Goal: Transaction & Acquisition: Purchase product/service

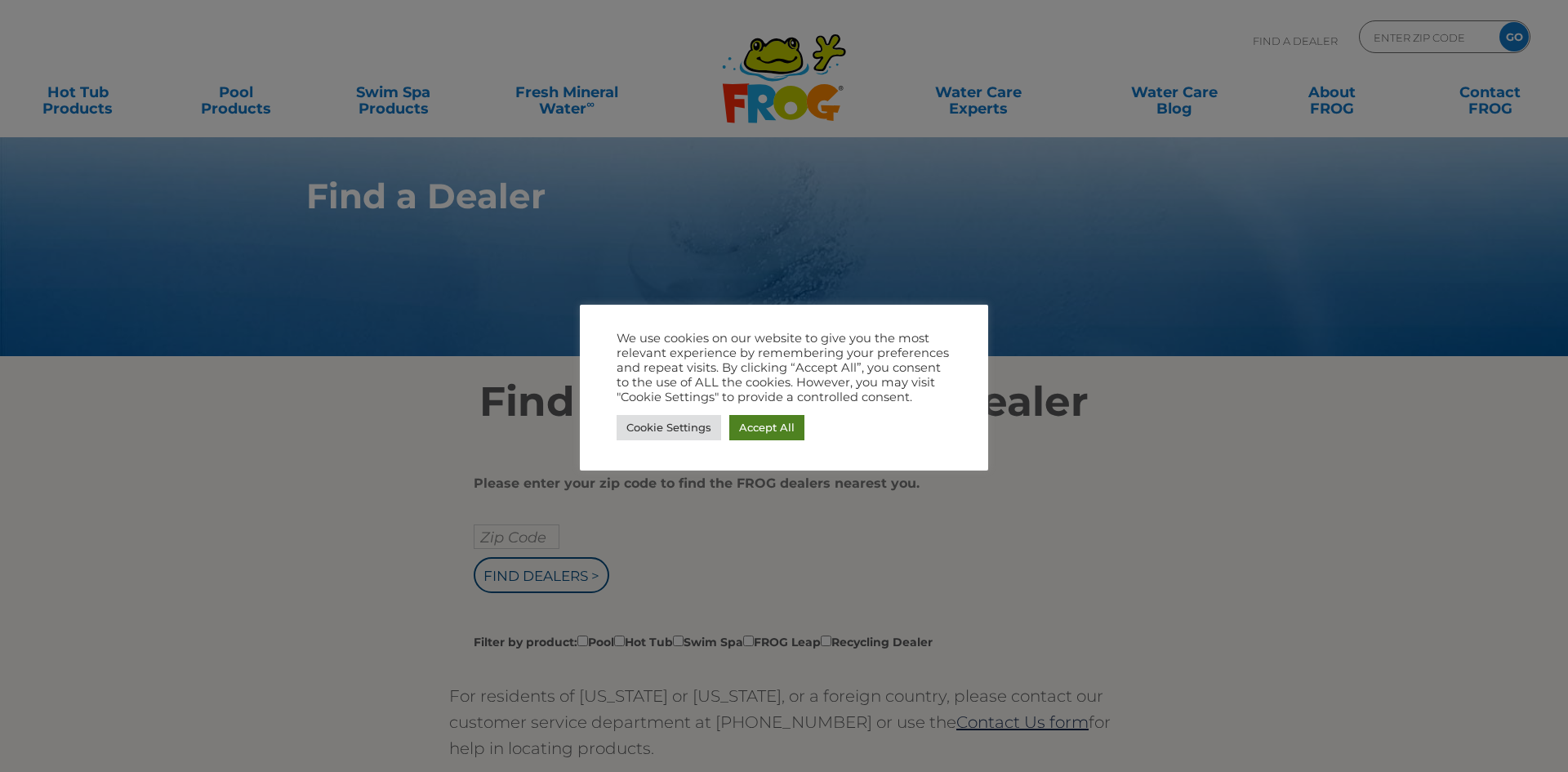
click at [763, 430] on link "Accept All" at bounding box center [767, 427] width 75 height 25
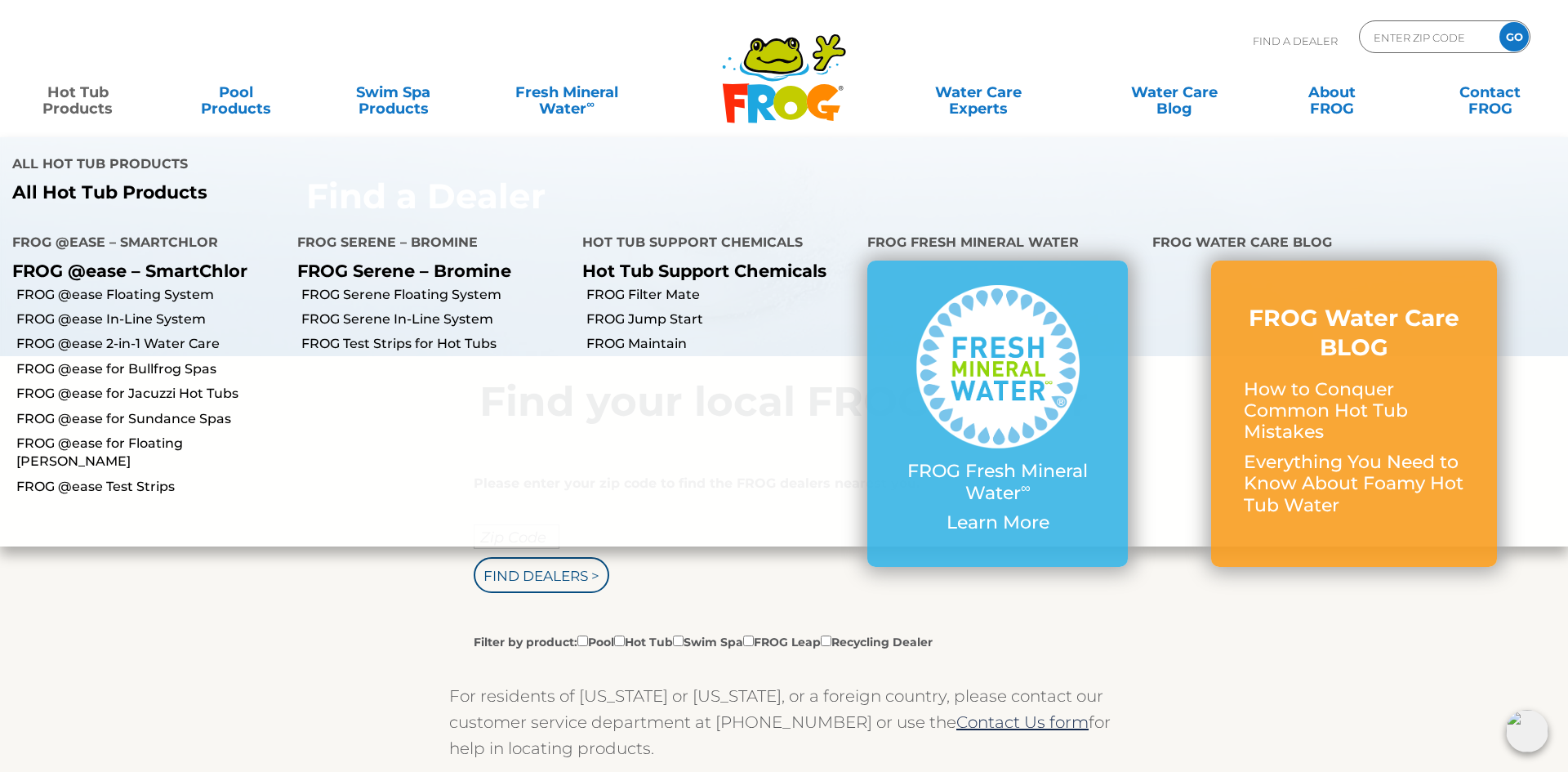
click at [61, 93] on link "Hot Tub Products" at bounding box center [77, 91] width 122 height 32
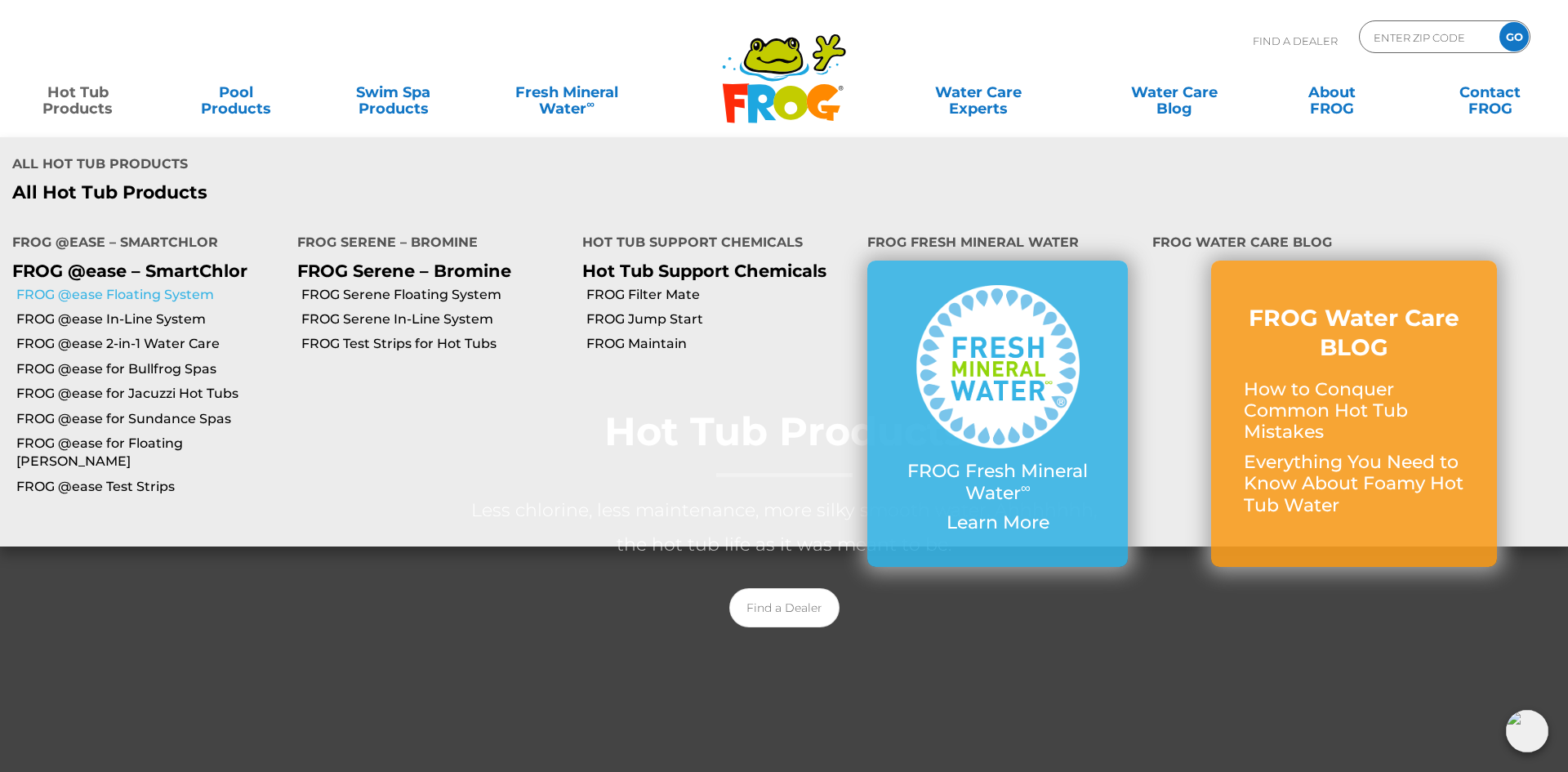
click at [148, 286] on link "FROG @ease Floating System" at bounding box center [150, 295] width 268 height 18
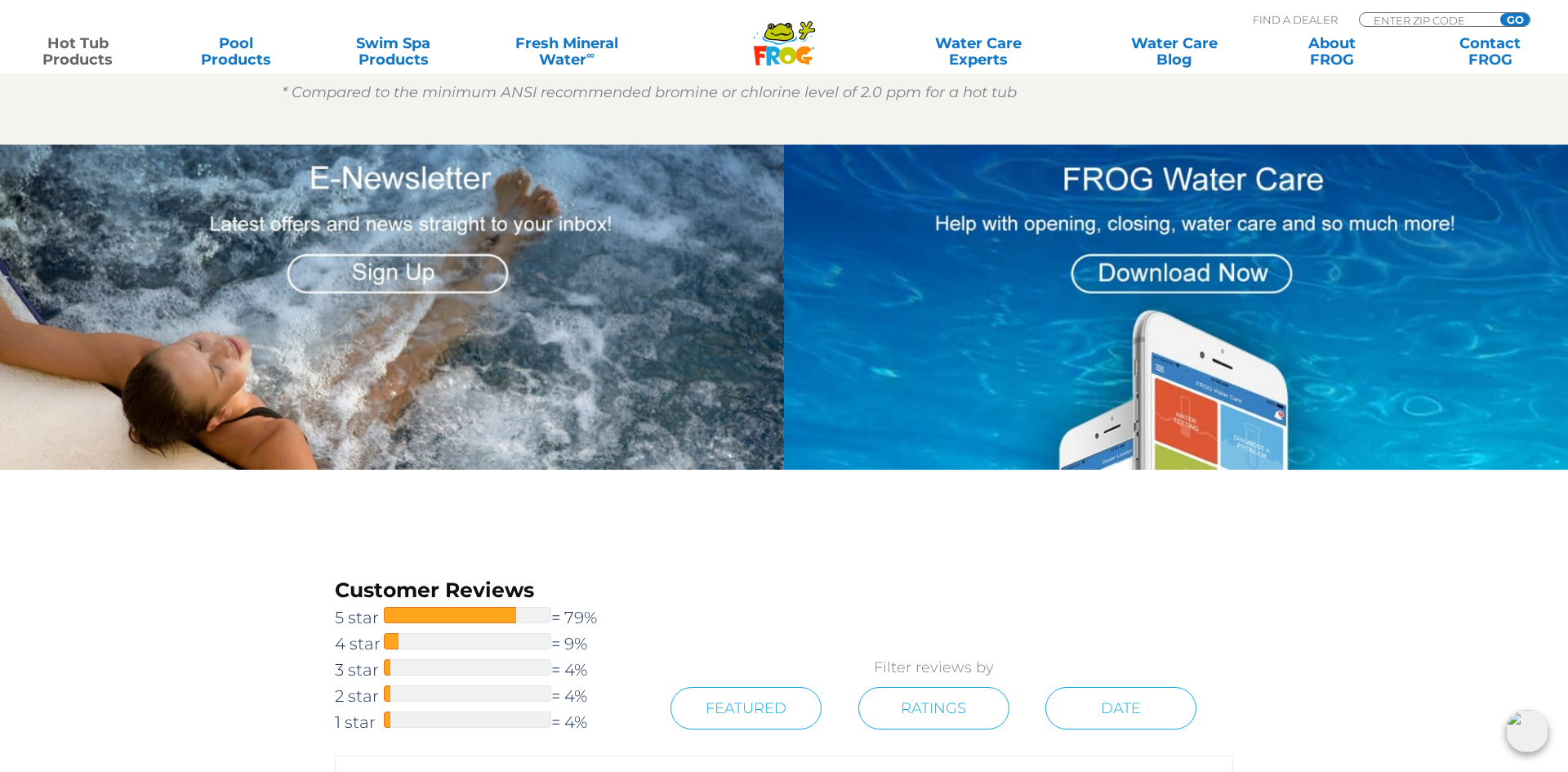
scroll to position [2124, 0]
